Goal: Check status: Check status

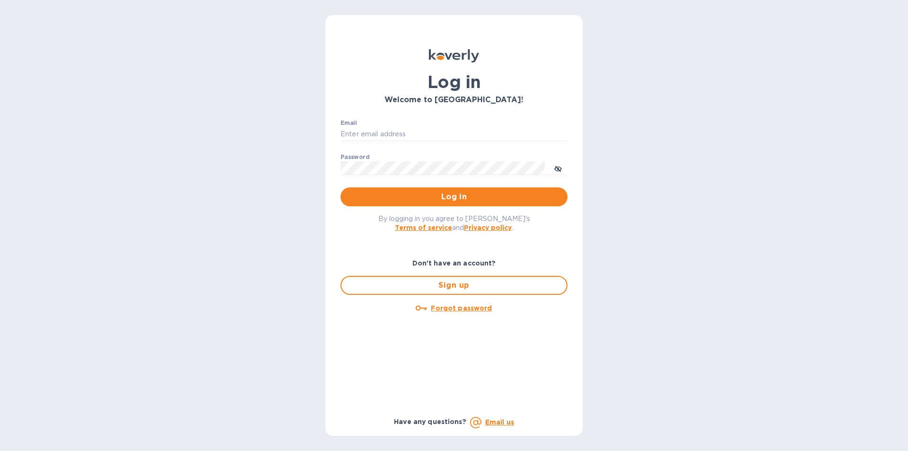
type input "Josh@classictouchdecor.com"
click at [407, 200] on span "Log in" at bounding box center [454, 196] width 212 height 11
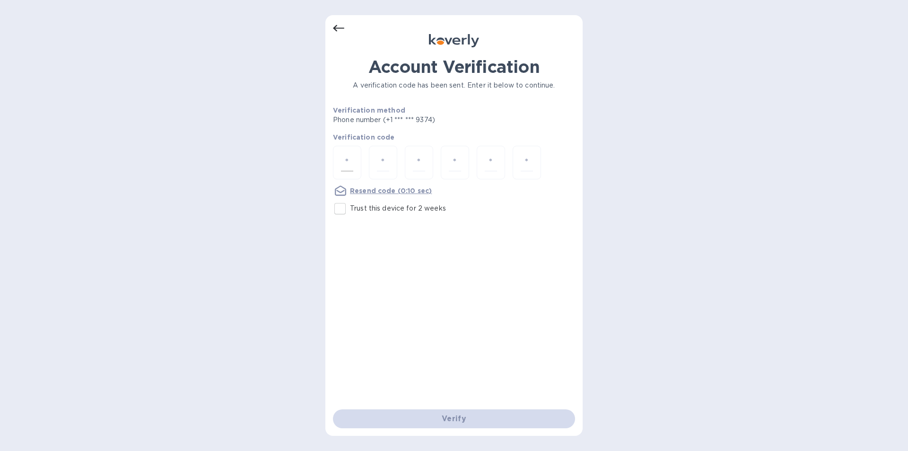
click at [348, 161] on input "number" at bounding box center [347, 162] width 12 height 17
type input "2"
type input "5"
type input "0"
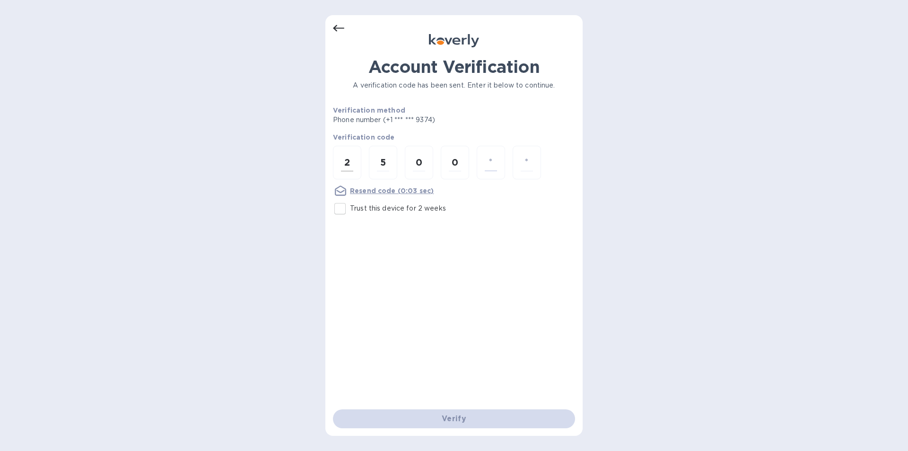
type input "4"
type input "2"
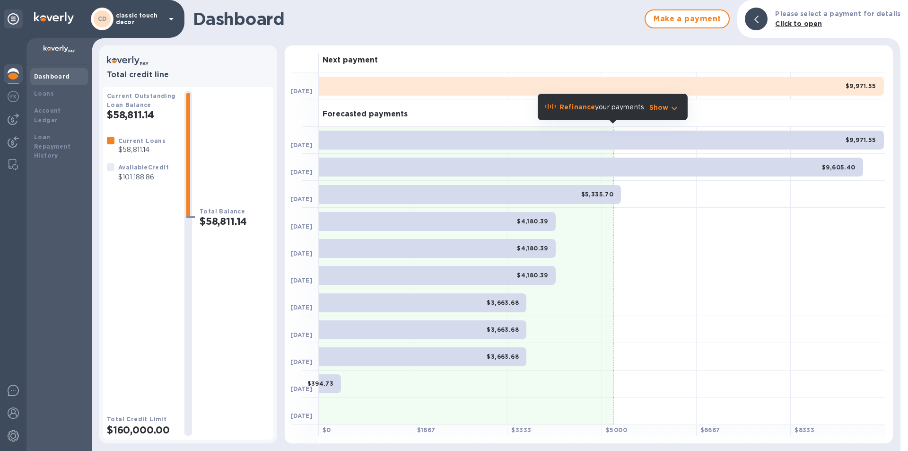
click at [124, 22] on p "classic touch decor" at bounding box center [139, 18] width 47 height 13
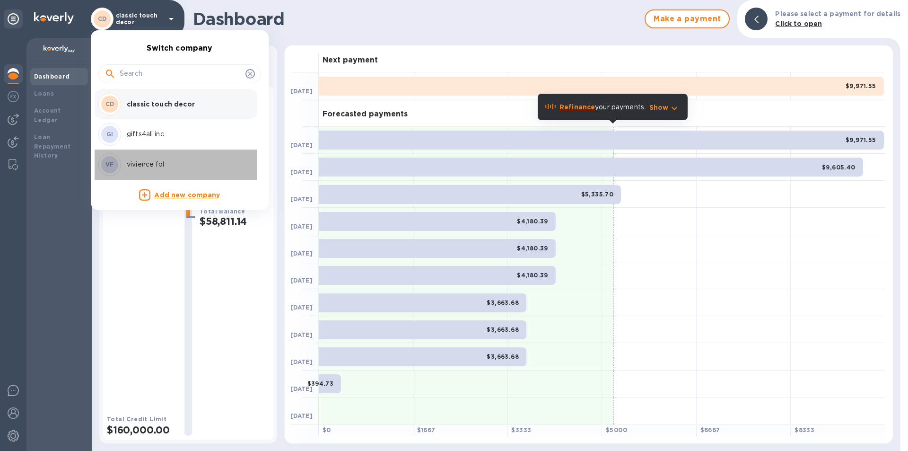
drag, startPoint x: 149, startPoint y: 164, endPoint x: 163, endPoint y: 161, distance: 14.0
click at [149, 164] on p "vivience fol" at bounding box center [186, 164] width 119 height 10
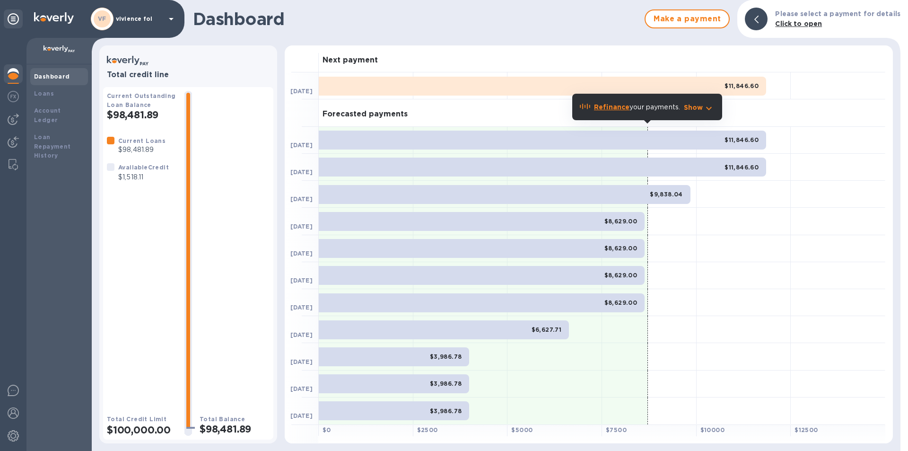
click at [608, 107] on b "Refinance" at bounding box center [611, 107] width 35 height 8
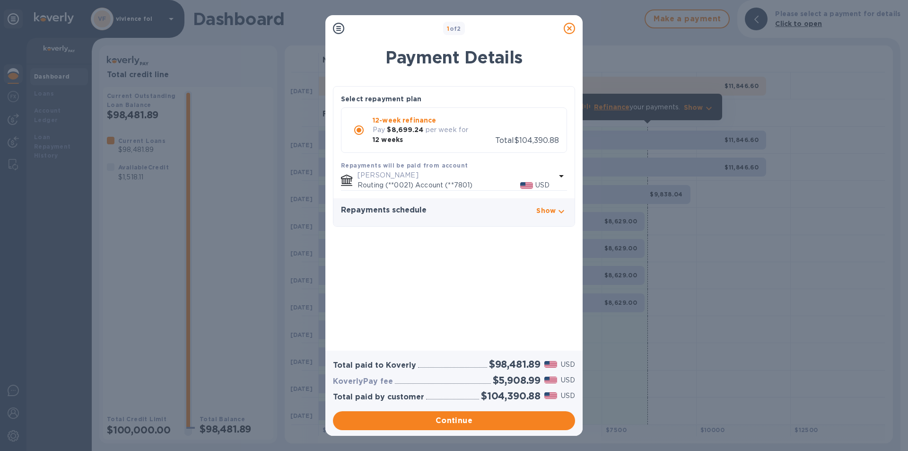
click at [565, 29] on icon at bounding box center [569, 28] width 11 height 11
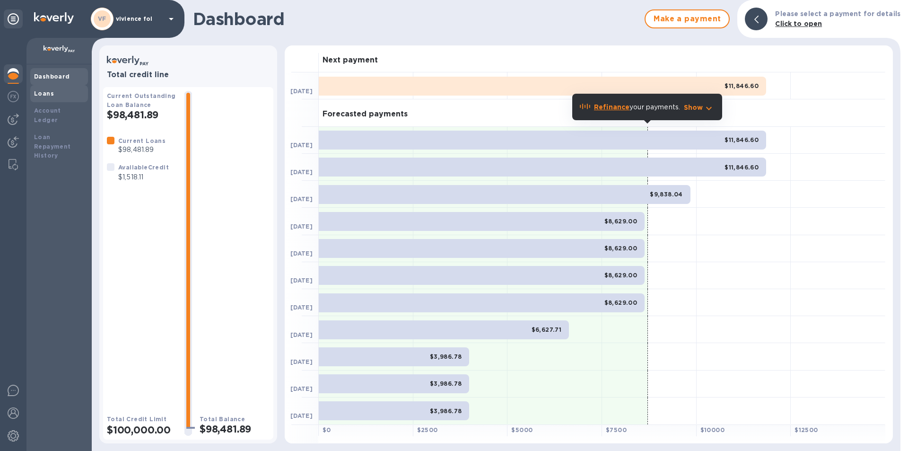
click at [45, 92] on b "Loans" at bounding box center [44, 93] width 20 height 7
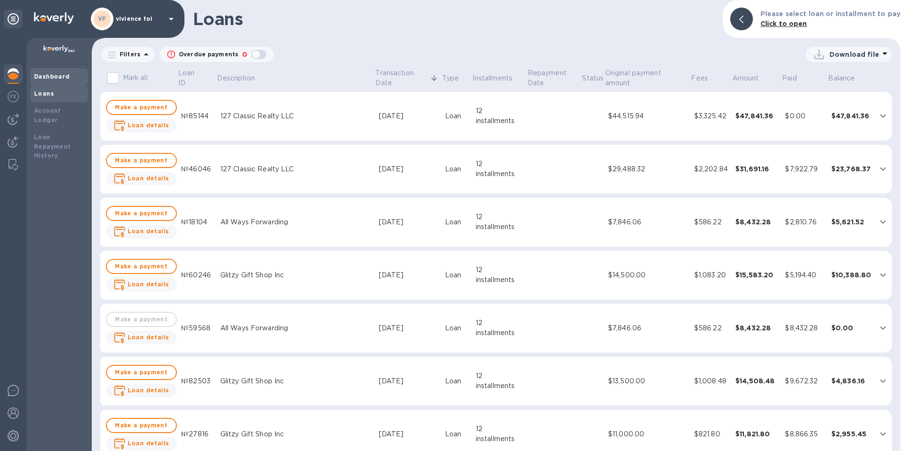
click at [51, 72] on div "Dashboard" at bounding box center [59, 76] width 50 height 9
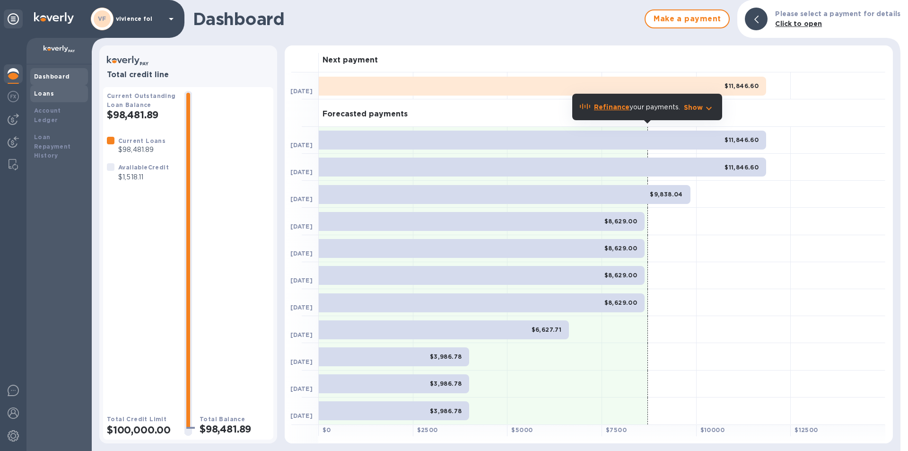
click at [51, 97] on div "Loans" at bounding box center [59, 93] width 50 height 9
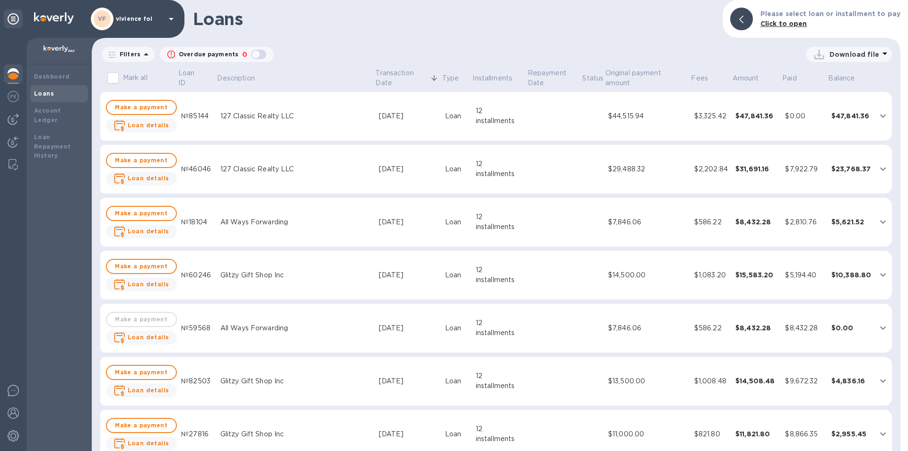
click at [129, 24] on div "VF vivience fol" at bounding box center [134, 19] width 86 height 23
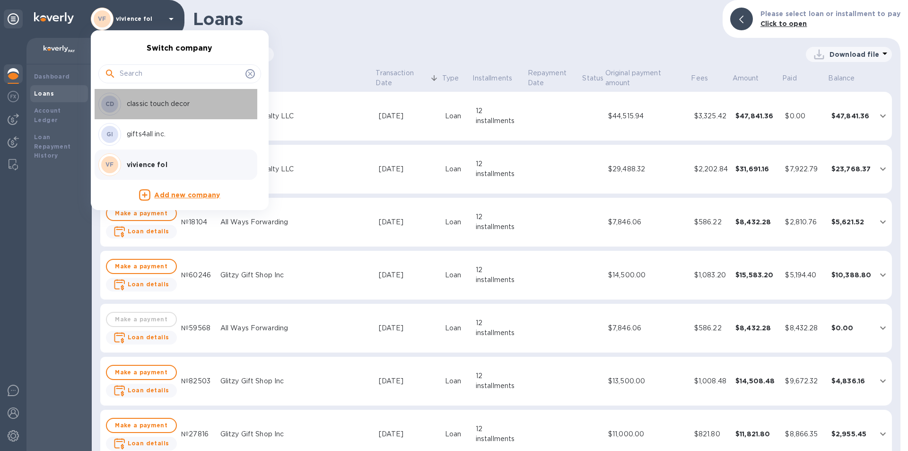
click at [158, 113] on div "CD classic touch decor" at bounding box center [172, 104] width 148 height 23
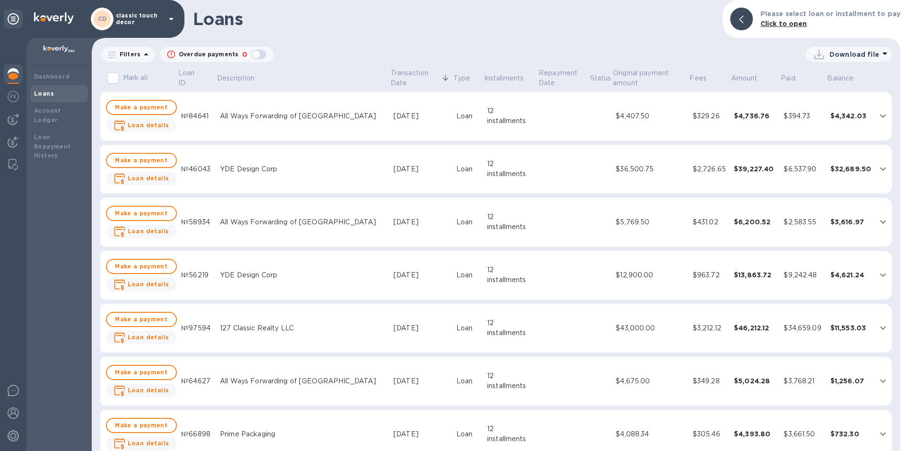
click at [276, 178] on td "YDE Design Corp" at bounding box center [303, 169] width 174 height 49
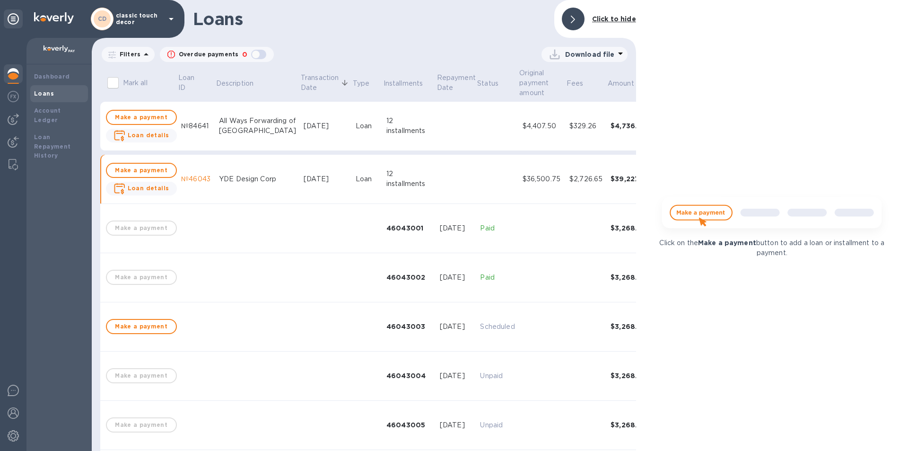
click at [276, 178] on td "YDE Design Corp" at bounding box center [257, 179] width 85 height 49
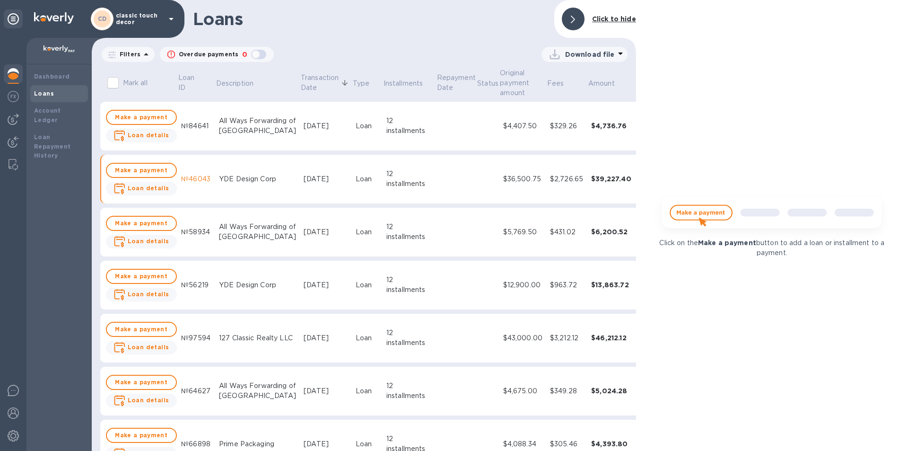
click at [592, 21] on div "Click to hide" at bounding box center [614, 18] width 52 height 17
